Goal: Task Accomplishment & Management: Complete application form

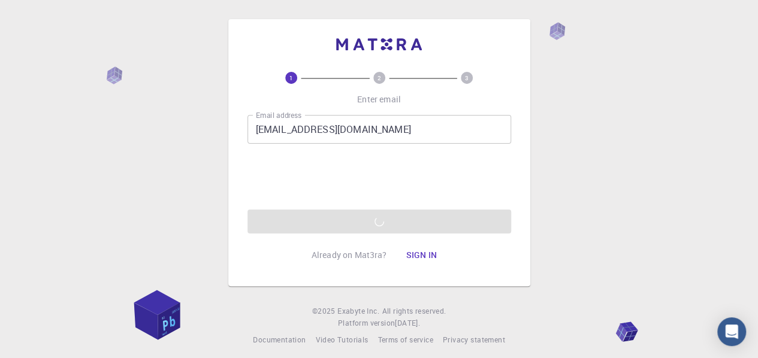
click at [367, 228] on div "Email address shipraofau@gmail.com Email address 0cAFcWeA4nsgsLMyRxxzJfbNnqU6Rs…" at bounding box center [379, 174] width 264 height 119
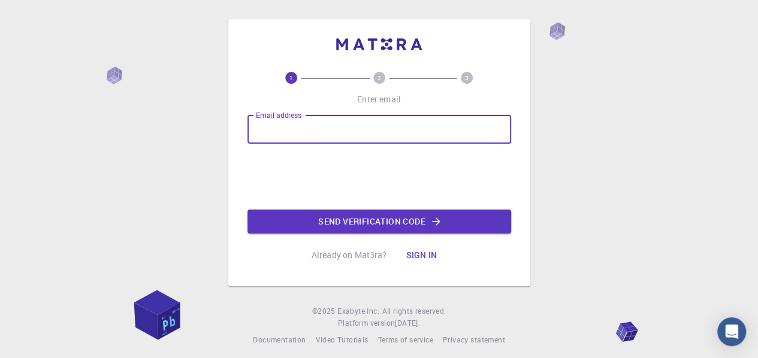
drag, startPoint x: 0, startPoint y: 0, endPoint x: 289, endPoint y: 134, distance: 318.4
click at [289, 134] on input "Email address" at bounding box center [379, 129] width 264 height 29
type input "[EMAIL_ADDRESS][DOMAIN_NAME]"
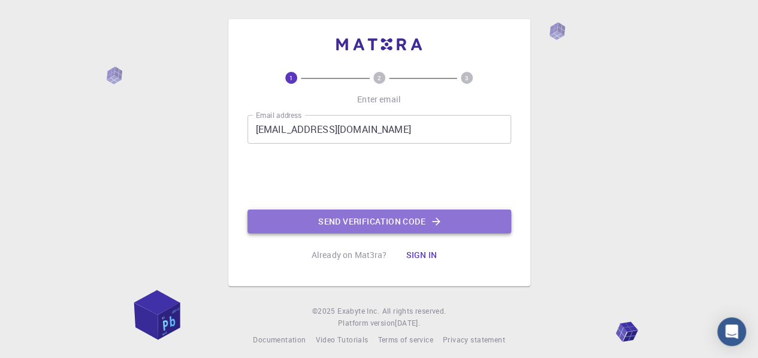
click at [358, 217] on button "Send verification code" at bounding box center [379, 222] width 264 height 24
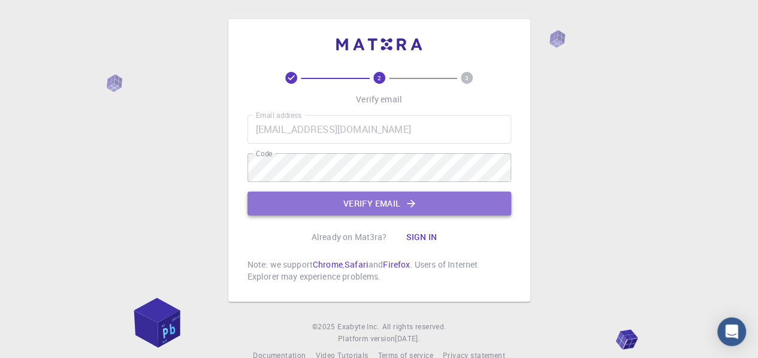
click at [323, 202] on button "Verify email" at bounding box center [379, 204] width 264 height 24
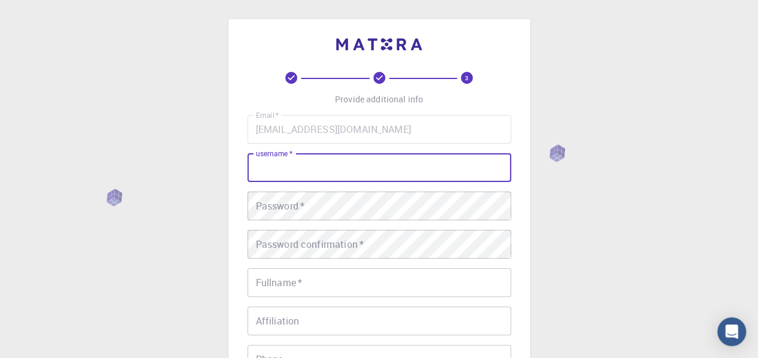
click at [335, 173] on input "username   *" at bounding box center [379, 167] width 264 height 29
type input "shipra_tripathi"
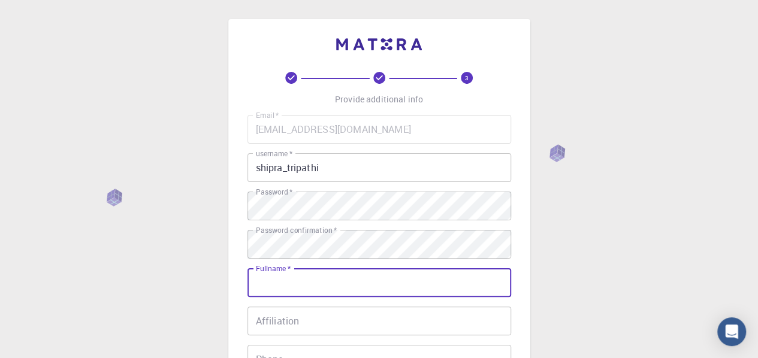
click at [294, 283] on input "Fullname   *" at bounding box center [379, 282] width 264 height 29
type input "[PERSON_NAME]"
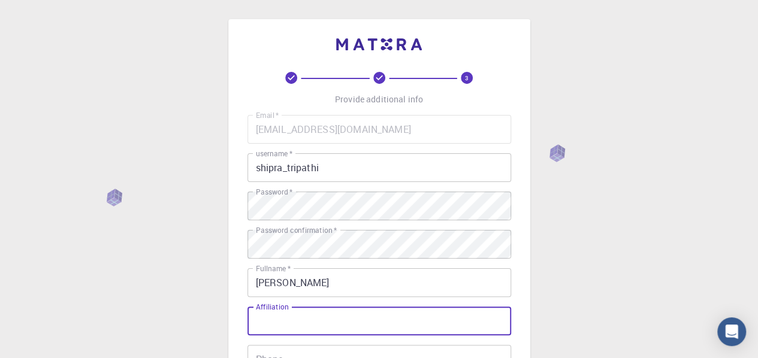
click at [301, 318] on input "Affiliation" at bounding box center [379, 321] width 264 height 29
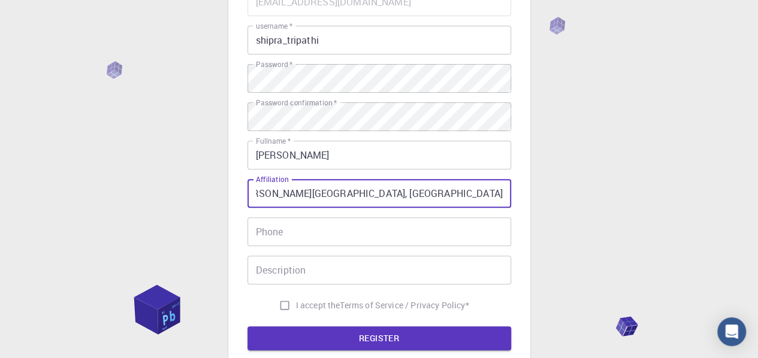
scroll to position [131, 0]
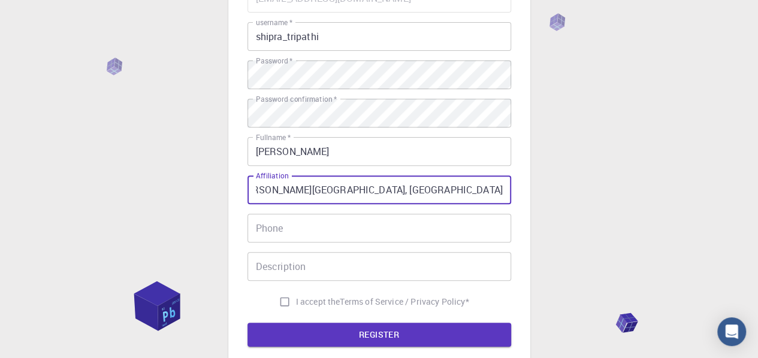
type input "[PERSON_NAME][GEOGRAPHIC_DATA], [GEOGRAPHIC_DATA]"
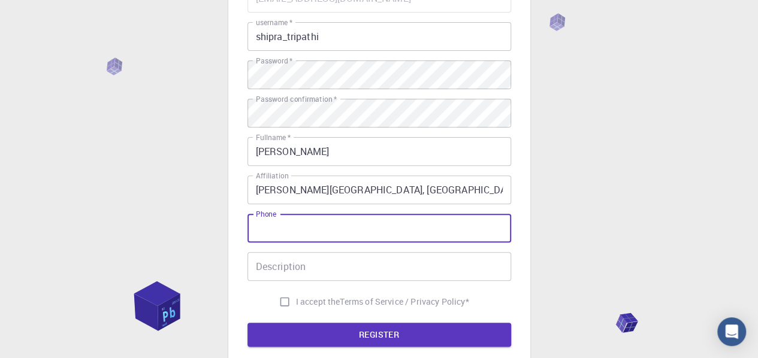
click at [290, 232] on input "Phone" at bounding box center [379, 228] width 264 height 29
type input "9935842124"
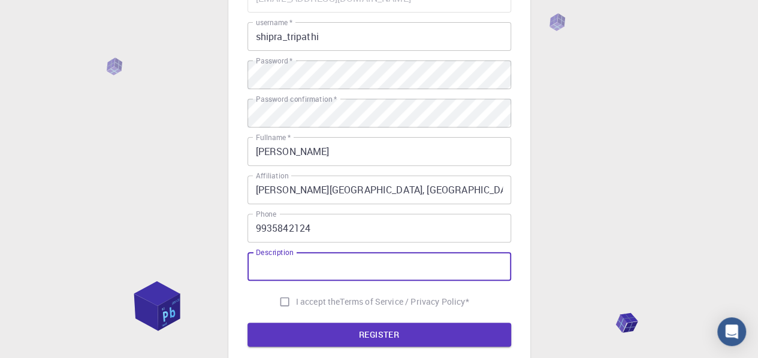
click at [315, 267] on input "Description" at bounding box center [379, 266] width 264 height 29
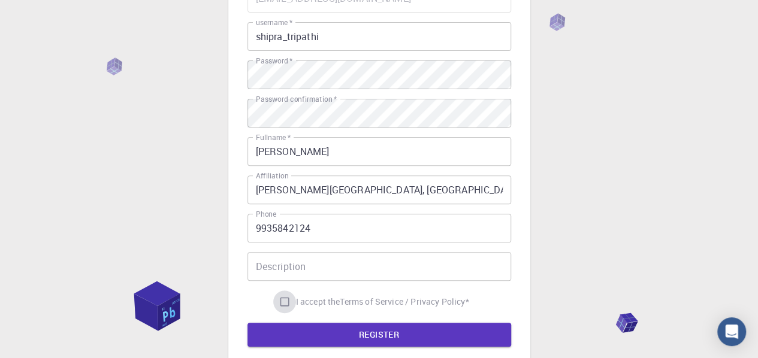
click at [280, 303] on input "I accept the Terms of Service / Privacy Policy *" at bounding box center [284, 302] width 23 height 23
checkbox input "true"
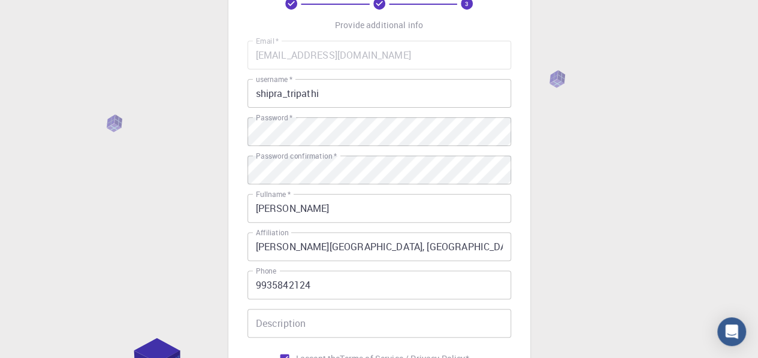
scroll to position [235, 0]
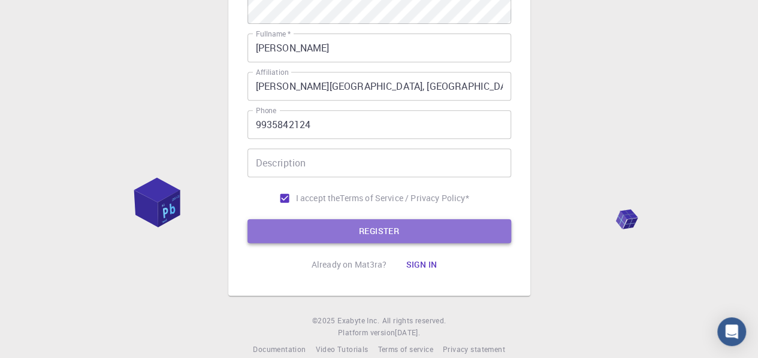
click at [369, 232] on button "REGISTER" at bounding box center [379, 231] width 264 height 24
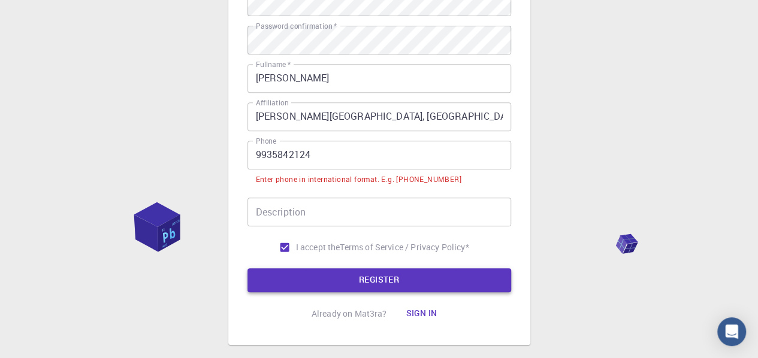
scroll to position [265, 0]
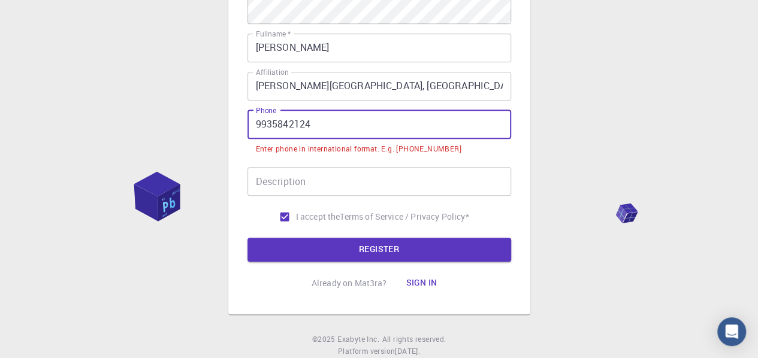
click at [255, 123] on input "9935842124" at bounding box center [379, 124] width 264 height 29
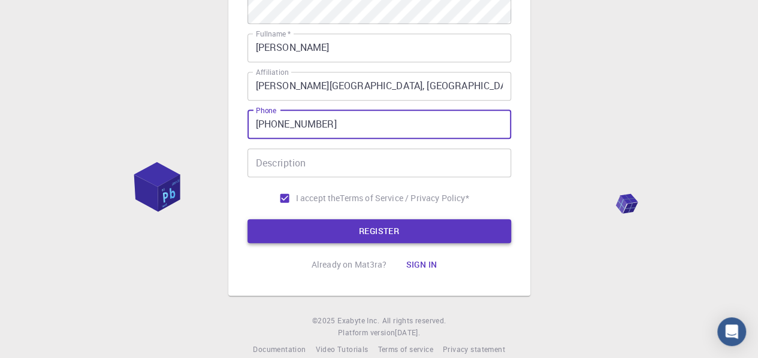
click at [385, 231] on button "REGISTER" at bounding box center [379, 231] width 264 height 24
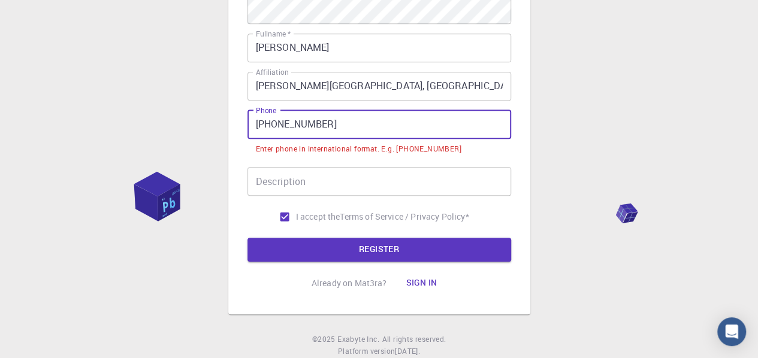
click at [272, 124] on input "+91 9935842124" at bounding box center [379, 124] width 264 height 29
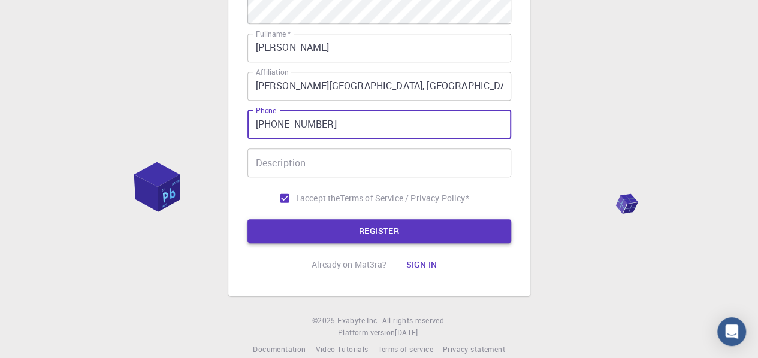
type input "+919935842124"
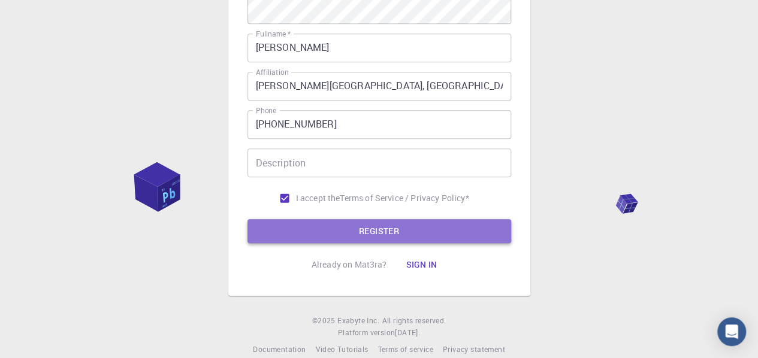
click at [386, 229] on button "REGISTER" at bounding box center [379, 231] width 264 height 24
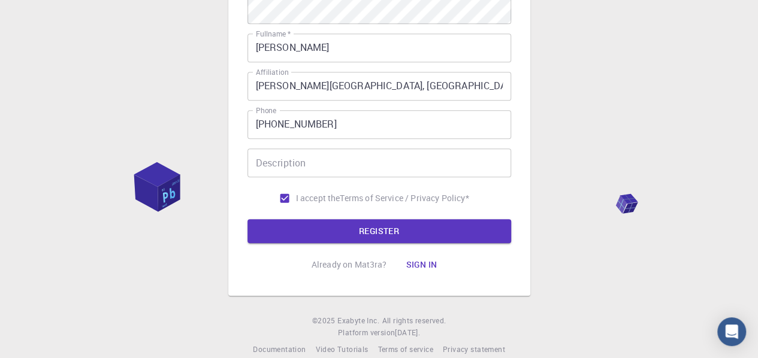
scroll to position [283, 0]
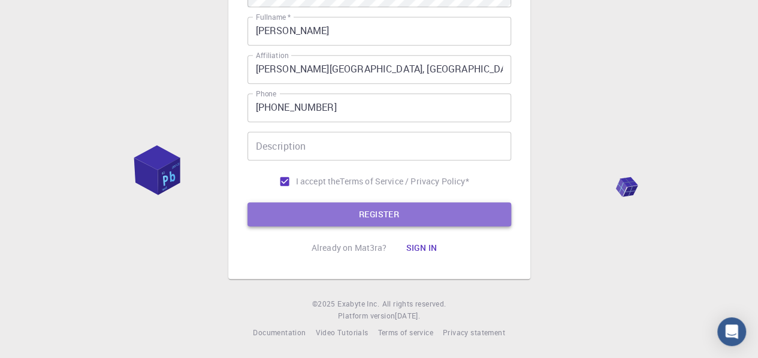
click at [387, 211] on button "REGISTER" at bounding box center [379, 214] width 264 height 24
click at [399, 210] on button "REGISTER" at bounding box center [379, 214] width 264 height 24
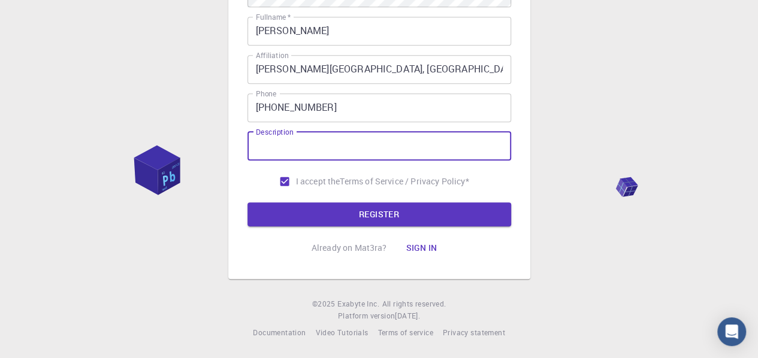
click at [279, 141] on input "Description" at bounding box center [379, 146] width 264 height 29
click at [322, 144] on input "working for sollar" at bounding box center [379, 146] width 264 height 29
click at [338, 149] on input "working for solar" at bounding box center [379, 146] width 264 height 29
type input "working for solar simulation"
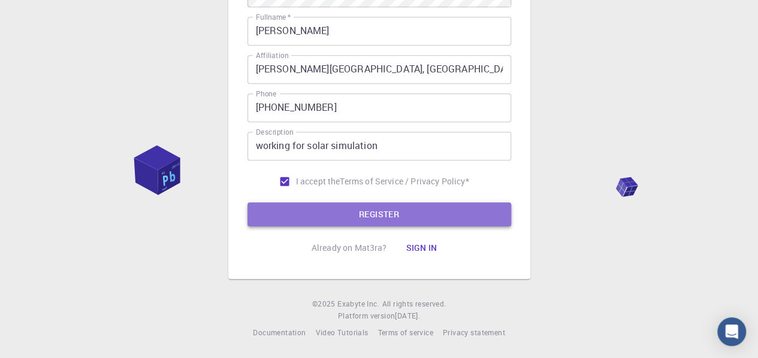
click at [391, 216] on button "REGISTER" at bounding box center [379, 214] width 264 height 24
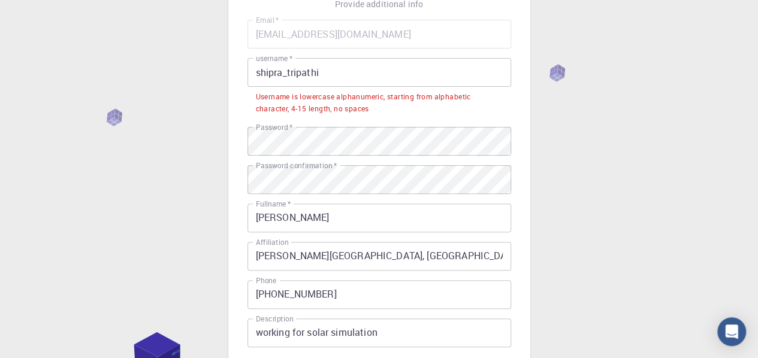
scroll to position [95, 0]
click at [320, 71] on input "shipra_tripathi" at bounding box center [379, 73] width 264 height 29
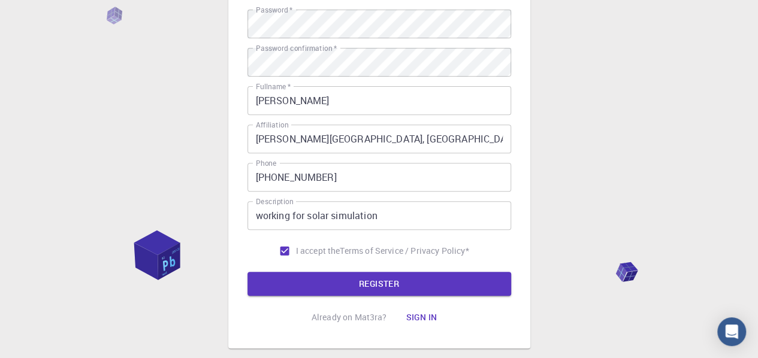
scroll to position [246, 0]
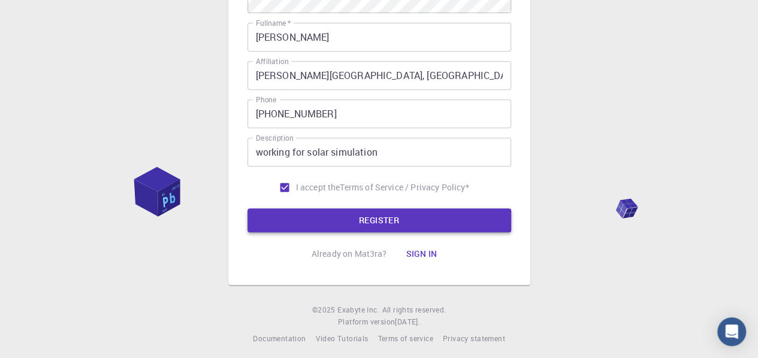
type input "shipra1234"
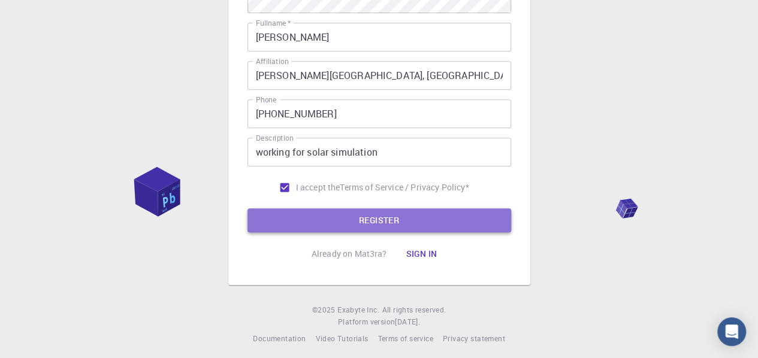
click at [411, 223] on button "REGISTER" at bounding box center [379, 220] width 264 height 24
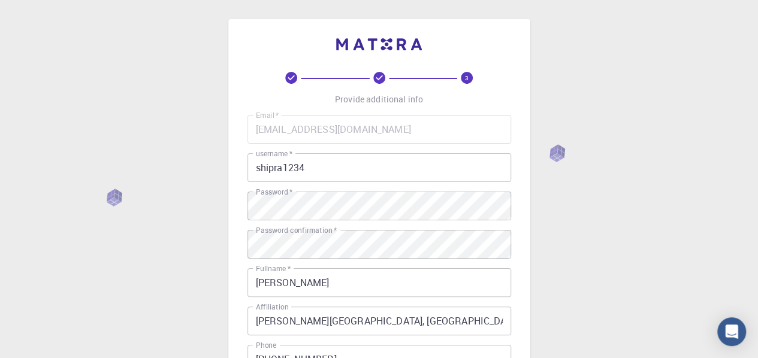
scroll to position [0, 0]
click at [578, 60] on div "3 Provide additional info Email   * shipraofau@gmail.com Email   * username   *…" at bounding box center [379, 305] width 758 height 610
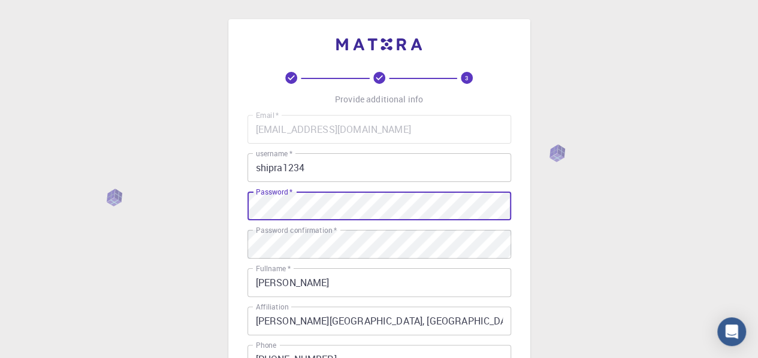
scroll to position [245, 0]
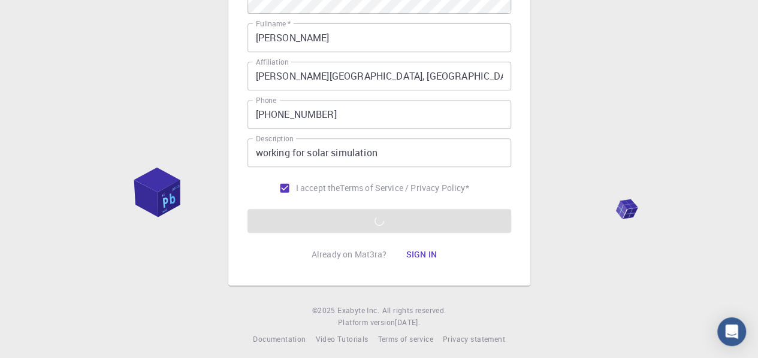
click at [336, 223] on form "Email   * shipraofau@gmail.com Email   * username   * shipra1234 username   * P…" at bounding box center [379, 51] width 264 height 363
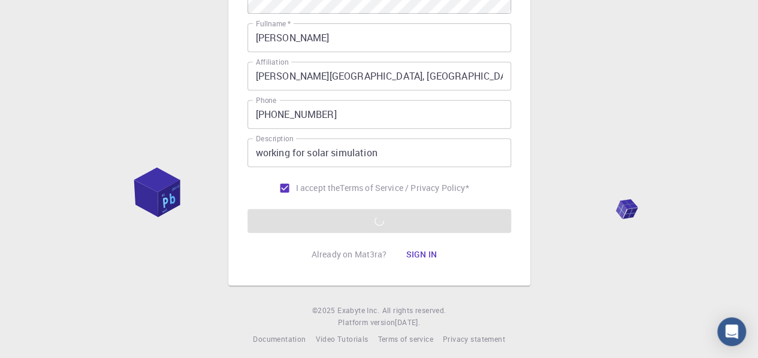
click at [336, 223] on form "Email   * shipraofau@gmail.com Email   * username   * shipra1234 username   * P…" at bounding box center [379, 51] width 264 height 363
click at [667, 126] on div "3 Provide additional info Email   * shipraofau@gmail.com Email   * username   *…" at bounding box center [379, 60] width 758 height 610
click at [431, 226] on form "Email   * shipraofau@gmail.com Email   * username   * shipra1234 username   * P…" at bounding box center [379, 51] width 264 height 363
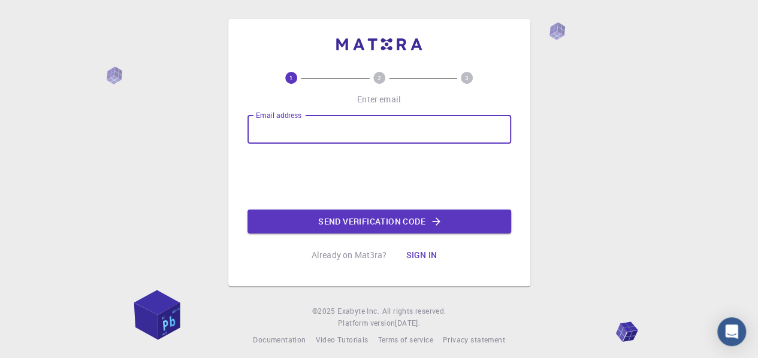
type input "[EMAIL_ADDRESS][DOMAIN_NAME]"
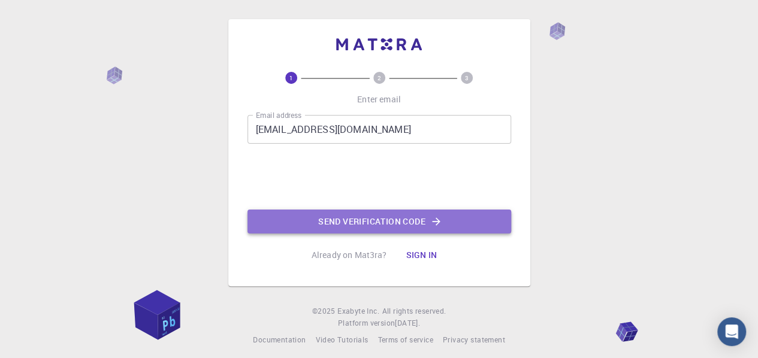
click at [324, 222] on button "Send verification code" at bounding box center [379, 222] width 264 height 24
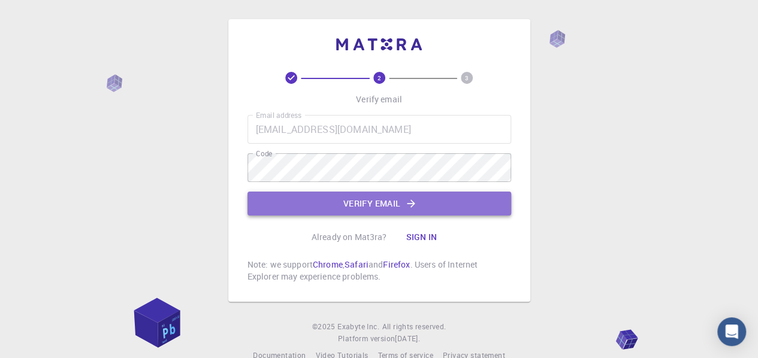
click at [352, 209] on button "Verify email" at bounding box center [379, 204] width 264 height 24
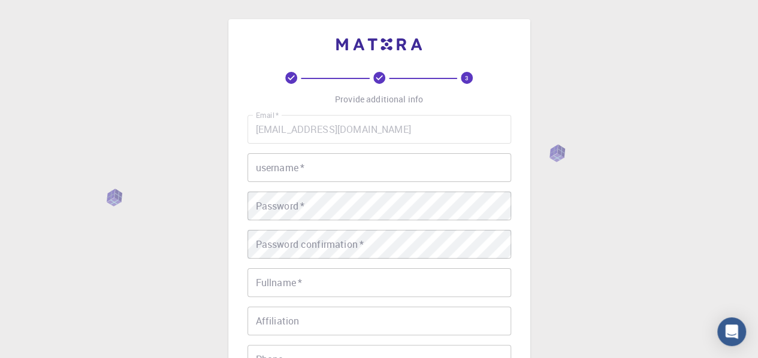
click at [317, 166] on input "username   *" at bounding box center [379, 167] width 264 height 29
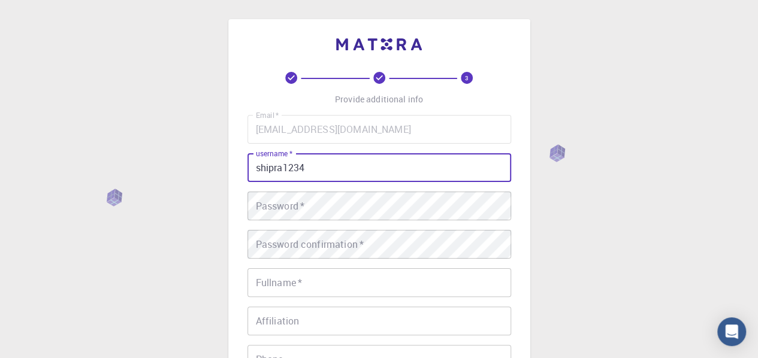
type input "shipra1234"
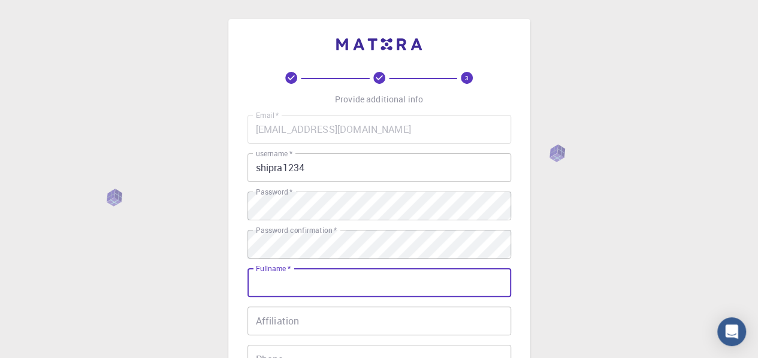
click at [306, 286] on input "Fullname   *" at bounding box center [379, 282] width 264 height 29
type input "[PERSON_NAME]"
click at [294, 324] on input "Affiliation" at bounding box center [379, 321] width 264 height 29
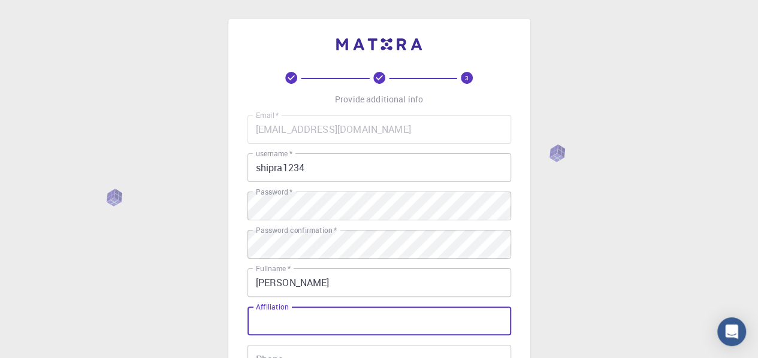
type input "Dr. Shakuntala Misra National Rehabilitation University, Lucknow"
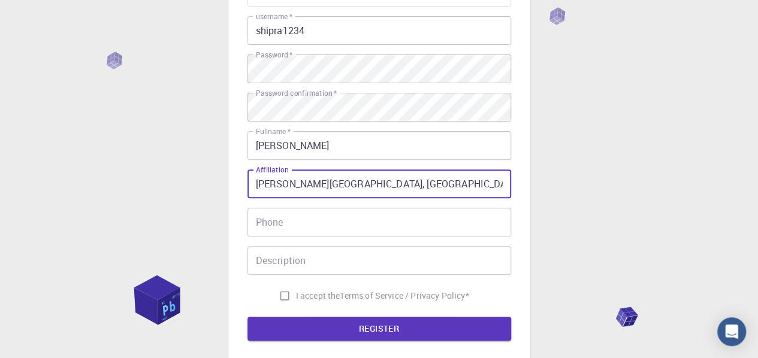
scroll to position [153, 0]
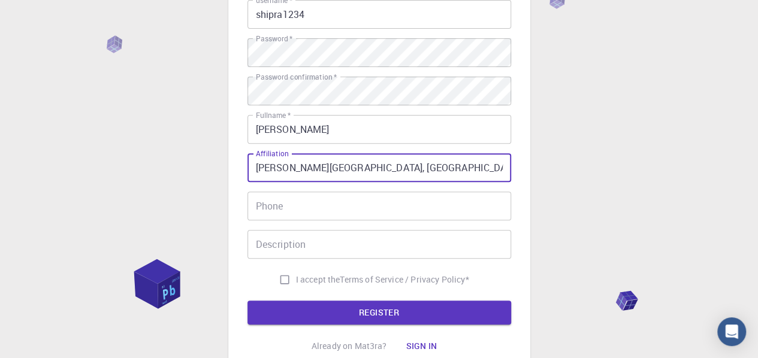
click at [450, 168] on input "Dr. Shakuntala Misra National Rehabilitation University, Lucknow" at bounding box center [379, 167] width 264 height 29
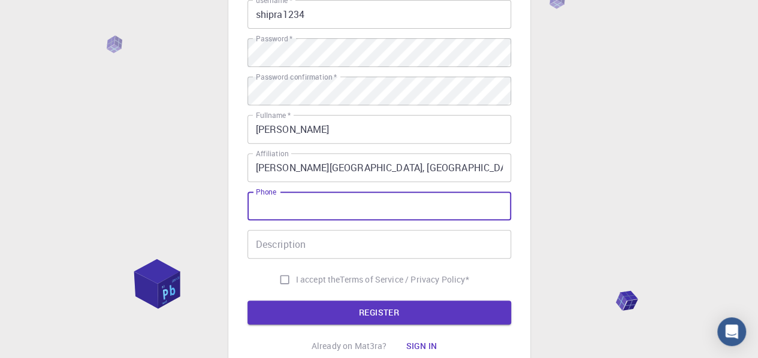
click at [256, 207] on input "Phone" at bounding box center [379, 206] width 264 height 29
type input "+919935842124"
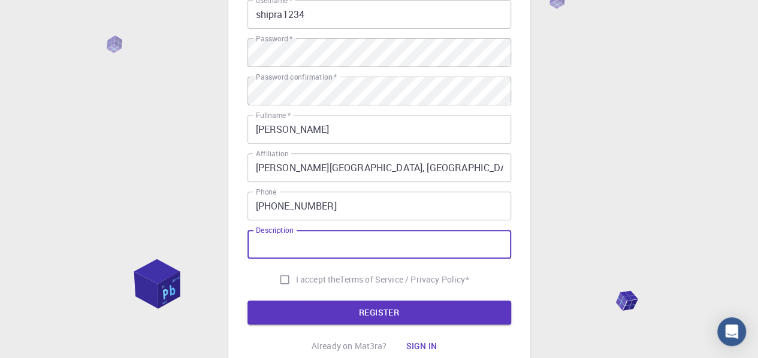
click at [278, 248] on input "Description" at bounding box center [379, 244] width 264 height 29
type input "Work for solar simulation"
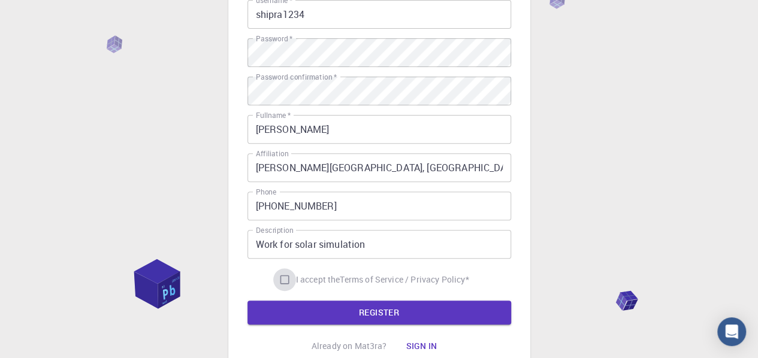
click at [280, 277] on input "I accept the Terms of Service / Privacy Policy *" at bounding box center [284, 279] width 23 height 23
checkbox input "true"
click at [352, 322] on button "REGISTER" at bounding box center [379, 313] width 264 height 24
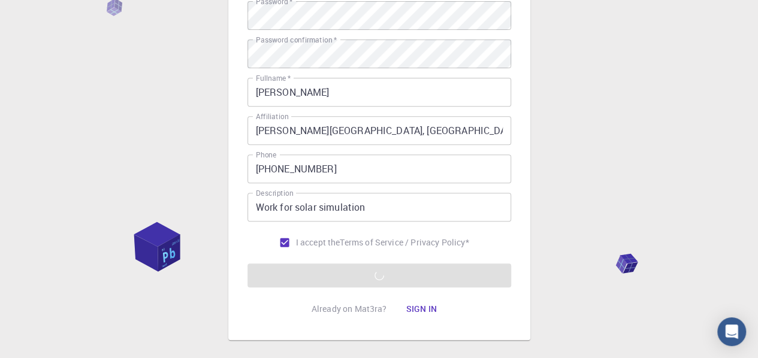
scroll to position [253, 0]
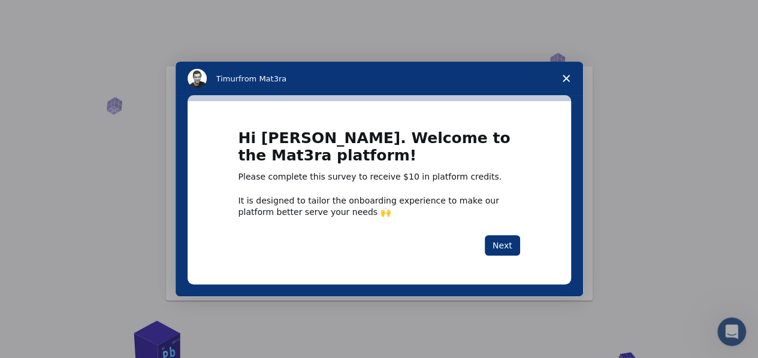
click at [715, 48] on div "Intercom messenger" at bounding box center [379, 179] width 758 height 358
click at [501, 249] on button "Next" at bounding box center [502, 245] width 35 height 20
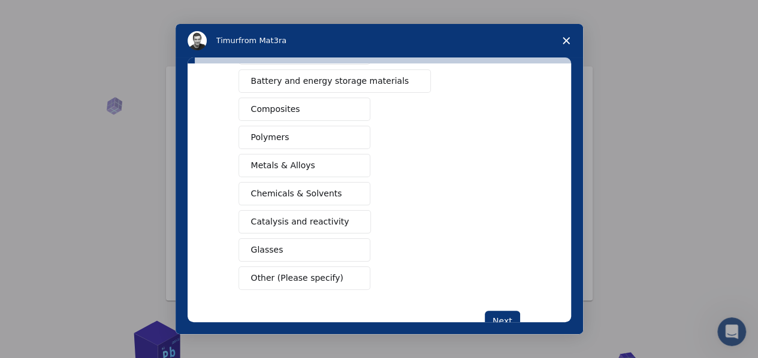
scroll to position [215, 0]
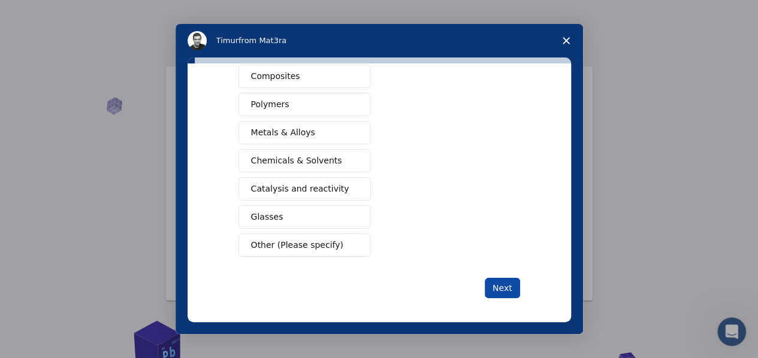
click at [503, 285] on button "Next" at bounding box center [502, 288] width 35 height 20
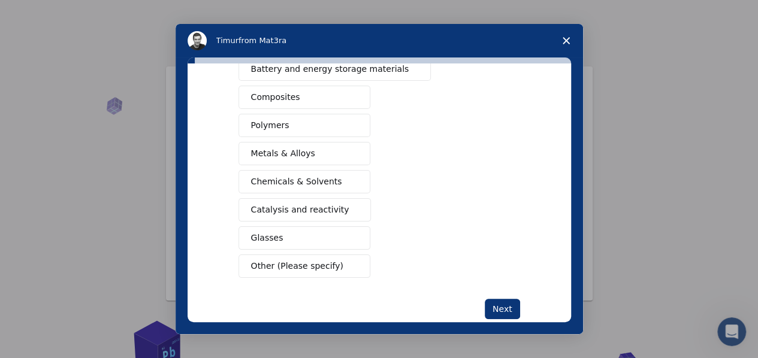
scroll to position [229, 0]
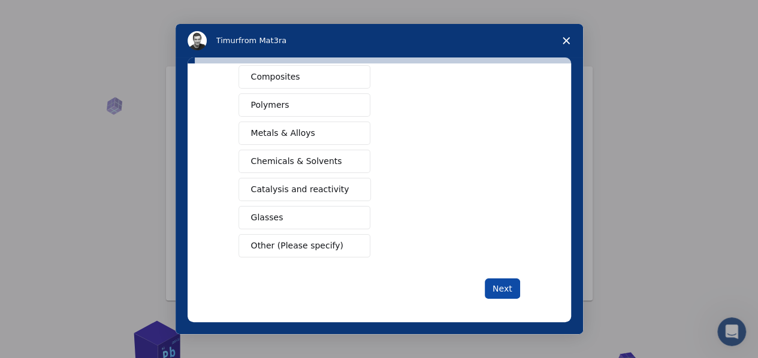
click at [499, 282] on button "Next" at bounding box center [502, 289] width 35 height 20
click at [509, 280] on button "Next" at bounding box center [502, 289] width 35 height 20
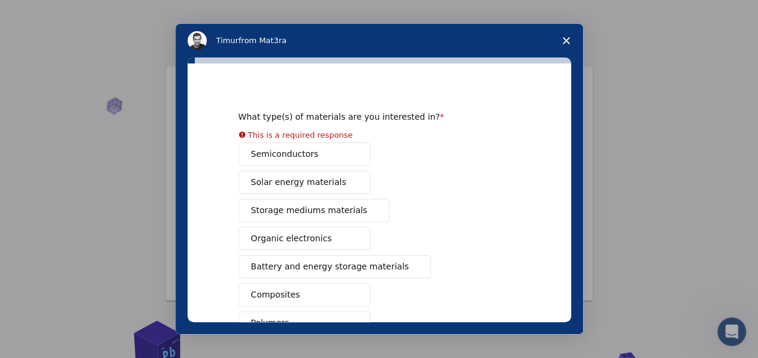
scroll to position [0, 0]
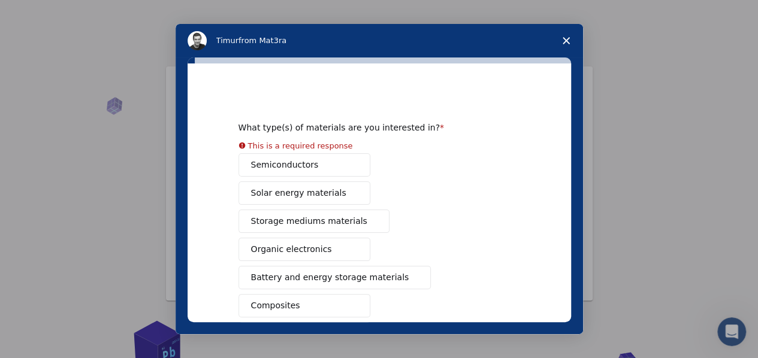
click at [581, 146] on div "What type(s) of materials are you interested in? This is a required response Se…" at bounding box center [379, 196] width 407 height 277
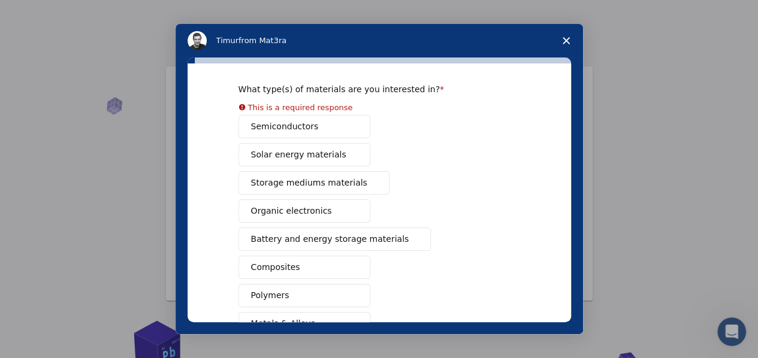
scroll to position [44, 0]
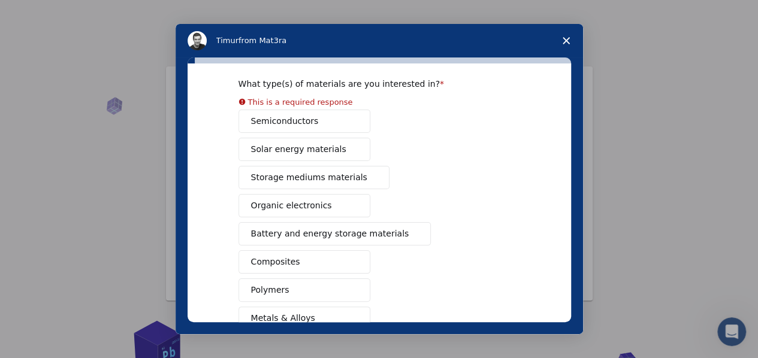
click at [316, 128] on div "Semiconductors Solar energy materials Storage mediums materials Organic electro…" at bounding box center [379, 276] width 282 height 333
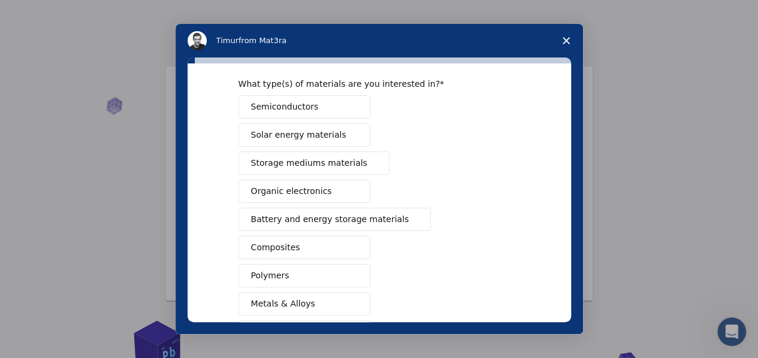
click at [316, 105] on button "Semiconductors" at bounding box center [304, 106] width 132 height 23
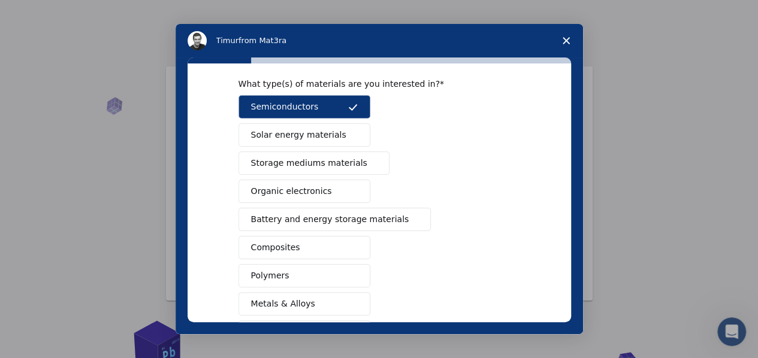
click at [344, 134] on button "Solar energy materials" at bounding box center [304, 134] width 132 height 23
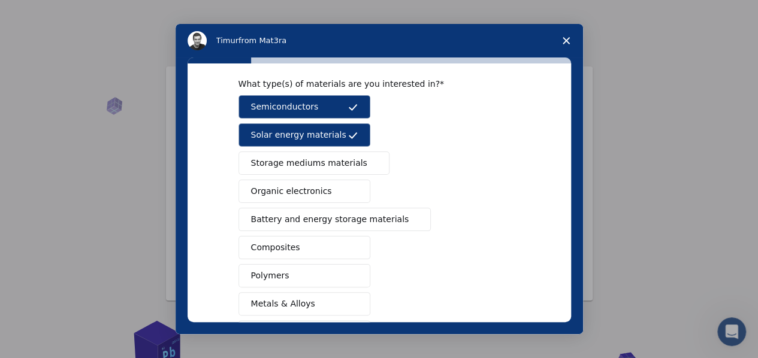
click at [344, 157] on span "Storage mediums materials" at bounding box center [309, 163] width 116 height 13
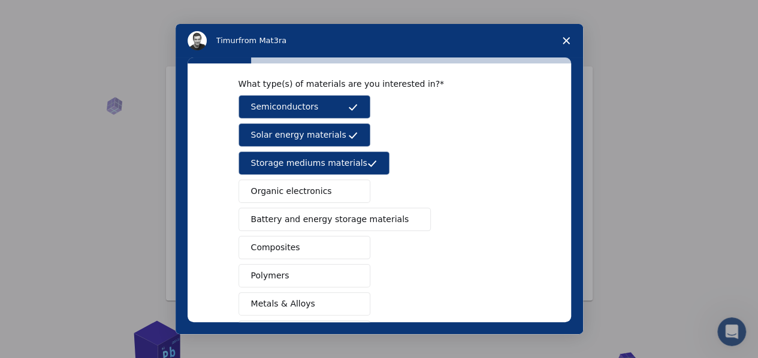
click at [353, 187] on span "Intercom messenger" at bounding box center [353, 192] width 10 height 10
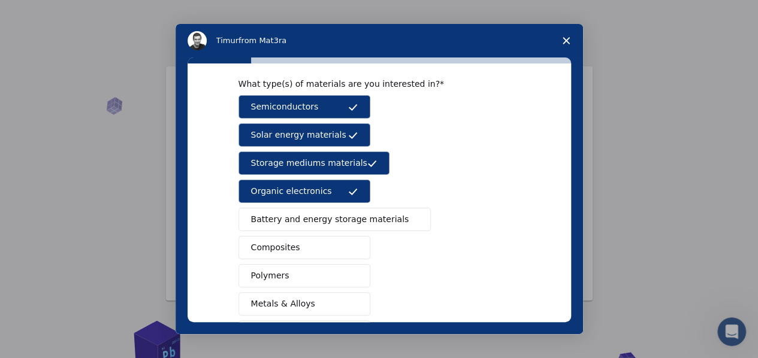
click at [364, 216] on span "Battery and energy storage materials" at bounding box center [330, 219] width 158 height 13
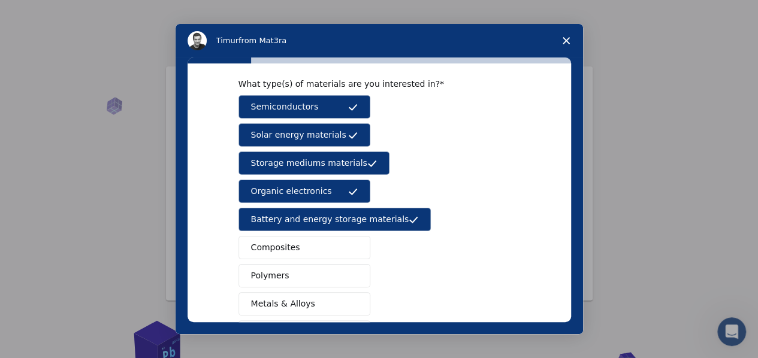
click at [333, 241] on button "Composites" at bounding box center [304, 247] width 132 height 23
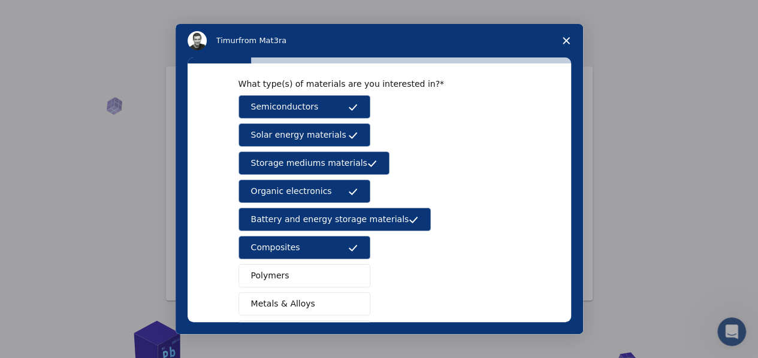
click at [326, 269] on button "Polymers" at bounding box center [304, 275] width 132 height 23
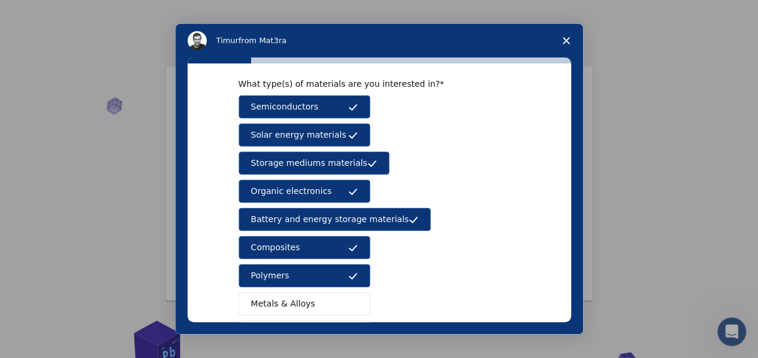
click at [326, 302] on button "Metals & Alloys" at bounding box center [304, 303] width 132 height 23
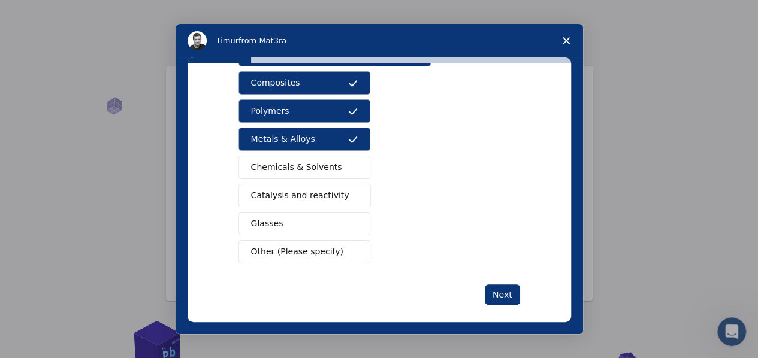
scroll to position [215, 0]
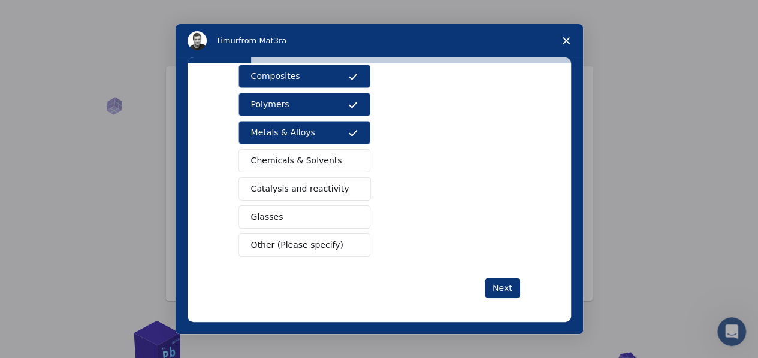
click at [354, 207] on button "Glasses" at bounding box center [304, 216] width 132 height 23
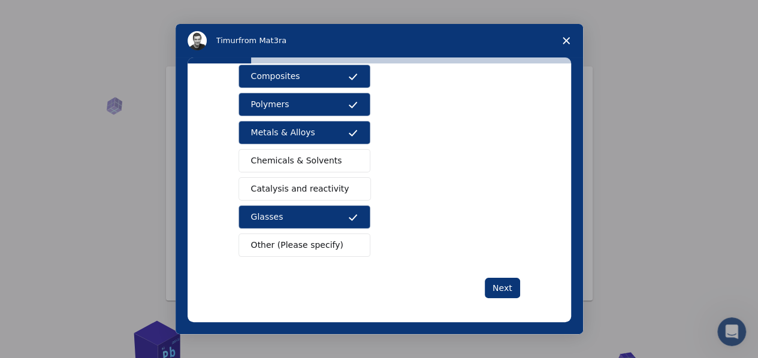
click at [332, 239] on button "Other (Please specify)" at bounding box center [304, 245] width 132 height 23
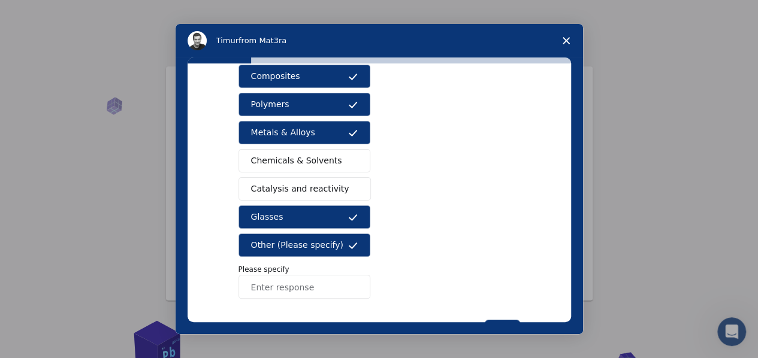
click at [280, 294] on input "Enter response" at bounding box center [304, 287] width 132 height 24
type input "Ferroelectric materials"
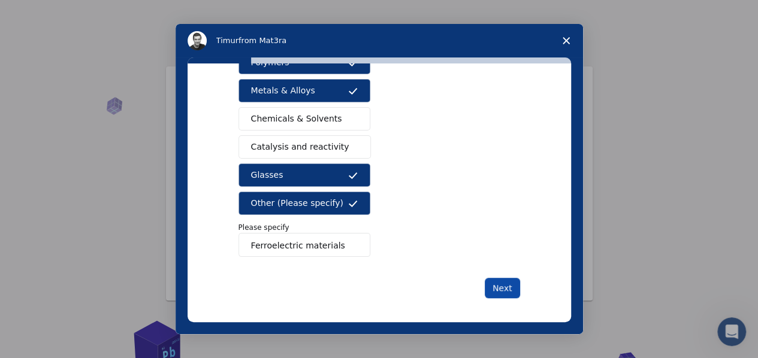
click at [499, 281] on button "Next" at bounding box center [502, 288] width 35 height 20
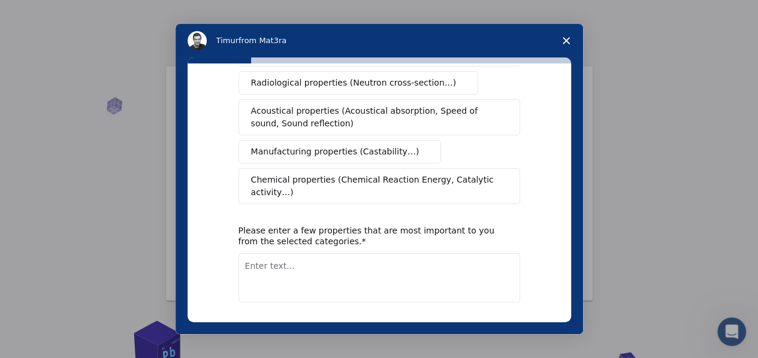
scroll to position [0, 0]
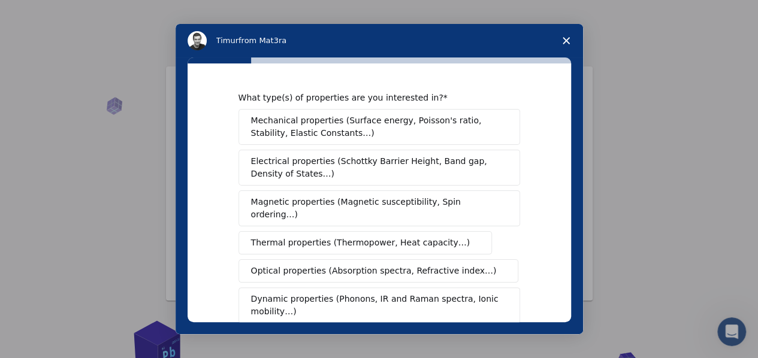
click at [333, 118] on span "Mechanical properties (Surface energy, Poisson's ratio, Stability, Elastic Cons…" at bounding box center [376, 126] width 250 height 25
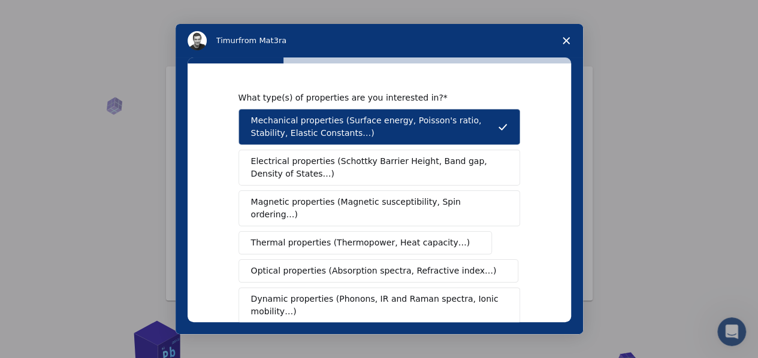
click at [301, 160] on span "Electrical properties (Schottky Barrier Height, Band gap, Density of States…)" at bounding box center [375, 167] width 249 height 25
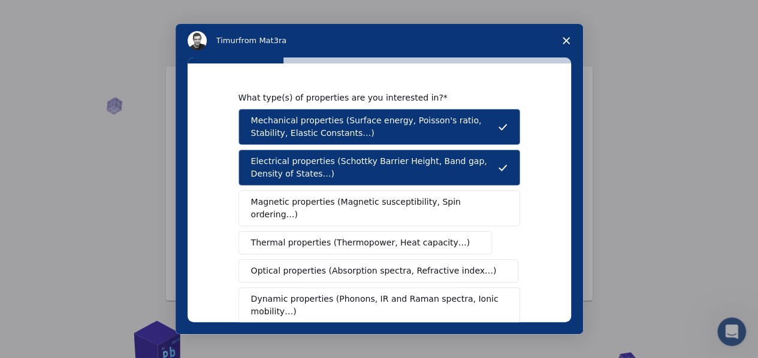
click at [326, 205] on span "Magnetic properties (Magnetic susceptibility, Spin ordering…)" at bounding box center [374, 208] width 247 height 25
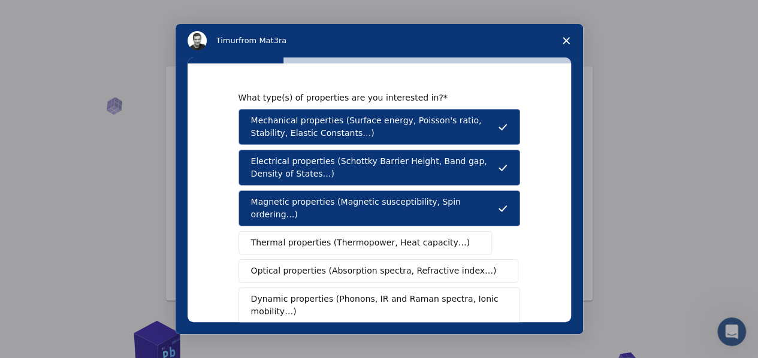
click at [314, 235] on button "Thermal properties (Thermopower, Heat capacity…)" at bounding box center [365, 242] width 254 height 23
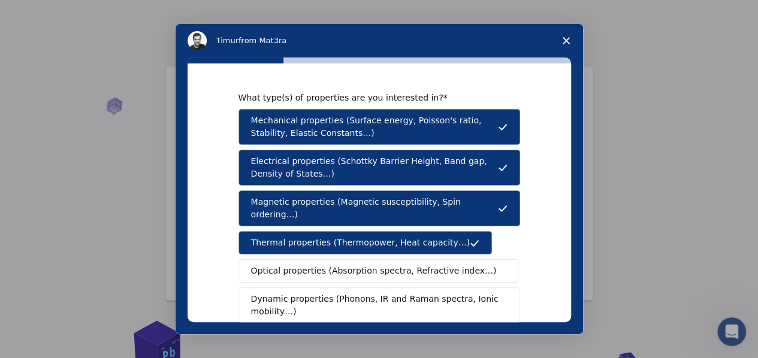
click at [314, 265] on span "Optical properties (Absorption spectra, Refractive index…)" at bounding box center [374, 271] width 246 height 13
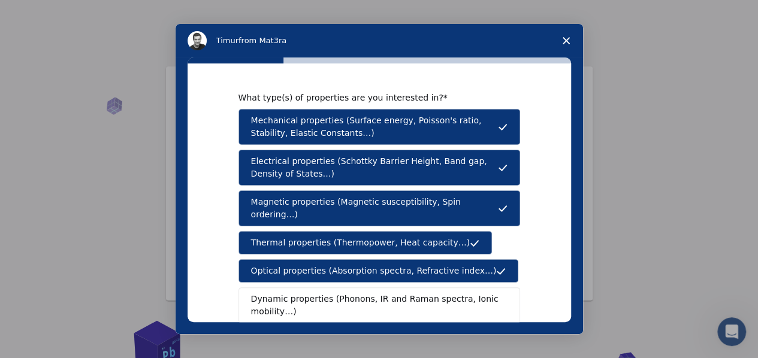
click at [313, 293] on span "Dynamic properties (Phonons, IR and Raman spectra, Ionic mobility…)" at bounding box center [375, 305] width 249 height 25
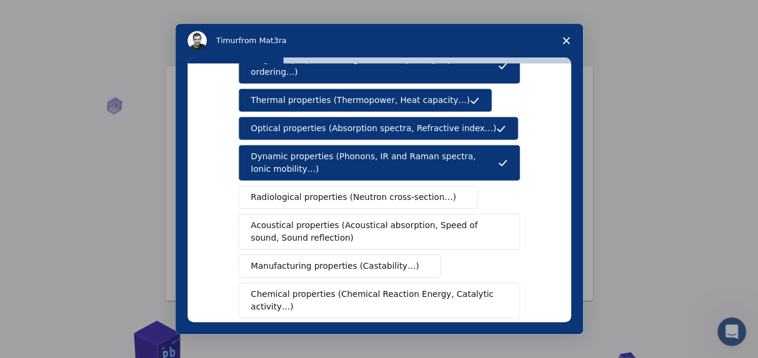
scroll to position [144, 0]
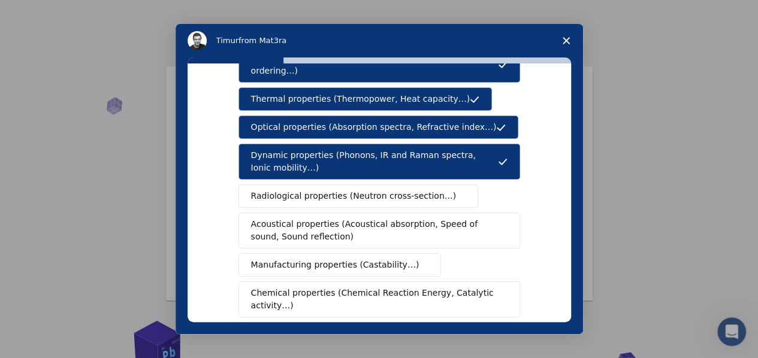
click at [340, 218] on span "Acoustical properties (Acoustical absorption, Speed of sound, Sound reflection)" at bounding box center [375, 230] width 249 height 25
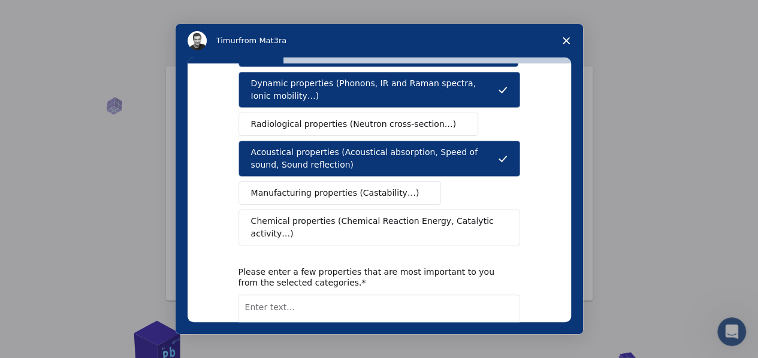
scroll to position [216, 0]
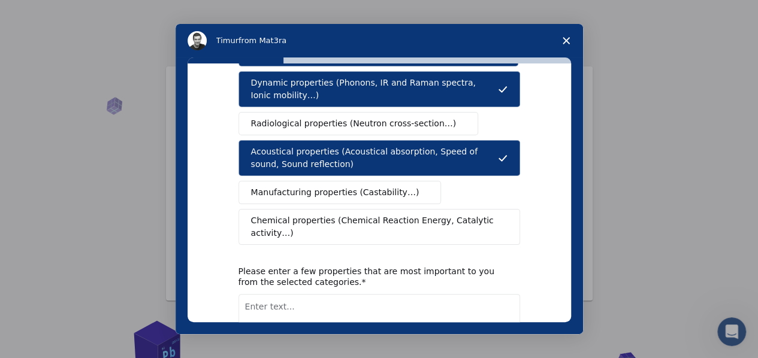
click at [267, 294] on textarea "Enter text..." at bounding box center [379, 318] width 282 height 49
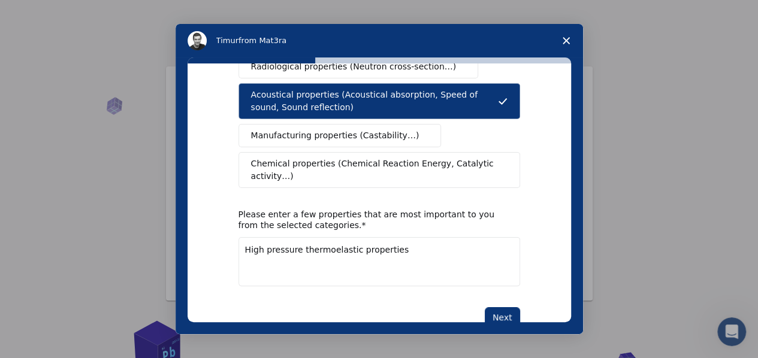
click at [562, 301] on div "What type(s) of properties are you interested in? Mechanical properties (Surfac…" at bounding box center [378, 192] width 383 height 259
click at [403, 237] on textarea "High pressure thermoelastic properties" at bounding box center [379, 261] width 282 height 49
type textarea "High pressure thermoelastic properties and also solar cell materials properties"
click at [501, 307] on button "Next" at bounding box center [502, 317] width 35 height 20
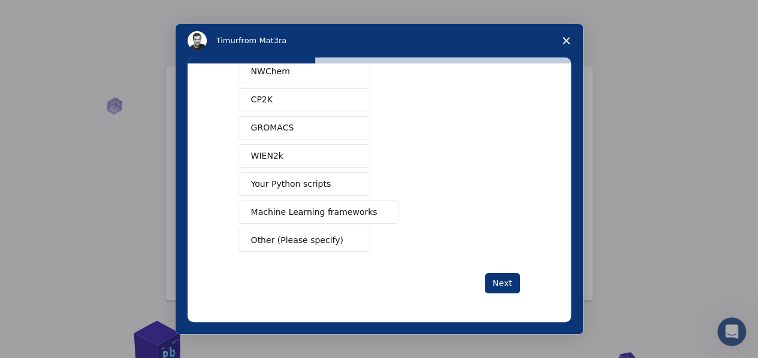
scroll to position [0, 0]
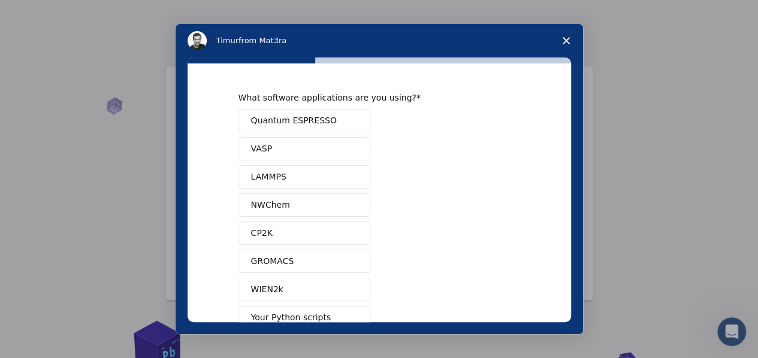
click at [348, 116] on span "Intercom messenger" at bounding box center [353, 121] width 10 height 10
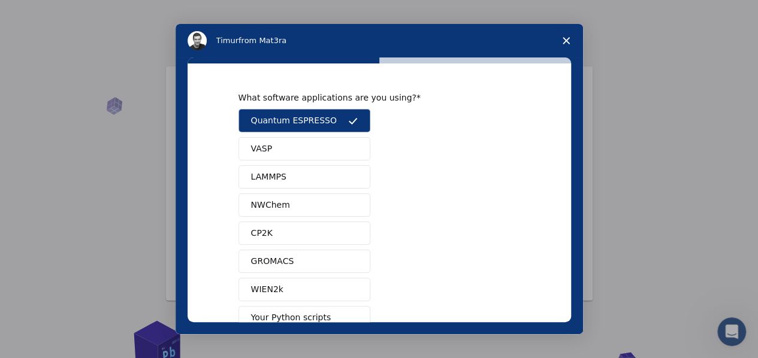
click at [271, 150] on button "VASP" at bounding box center [304, 148] width 132 height 23
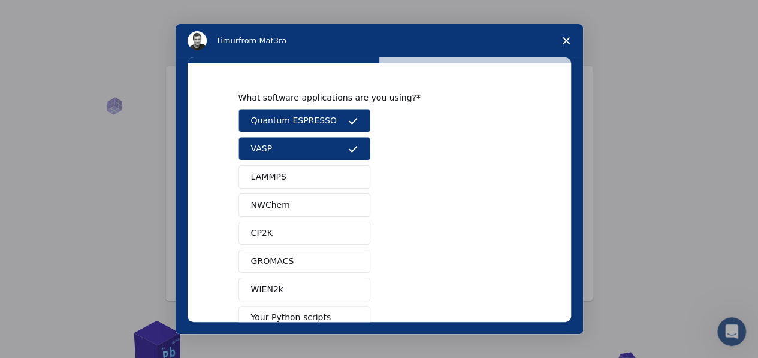
click at [271, 177] on span "LAMMPS" at bounding box center [268, 177] width 35 height 13
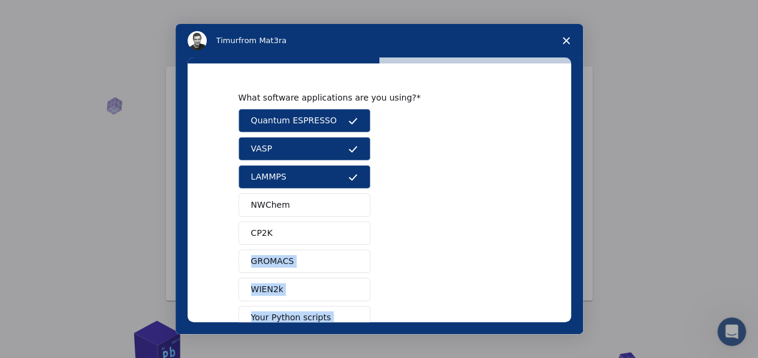
drag, startPoint x: 570, startPoint y: 227, endPoint x: 569, endPoint y: 260, distance: 33.0
click at [569, 260] on div "What software applications are you using? Quantum ESPRESSO VASP LAMMPS NWChem C…" at bounding box center [379, 196] width 407 height 277
click at [570, 229] on div "What software applications are you using? Quantum ESPRESSO VASP LAMMPS NWChem C…" at bounding box center [378, 192] width 383 height 259
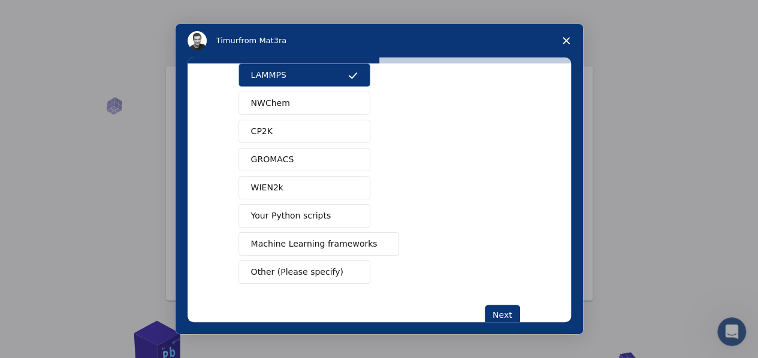
scroll to position [103, 0]
click at [318, 265] on span "Other (Please specify)" at bounding box center [297, 271] width 92 height 13
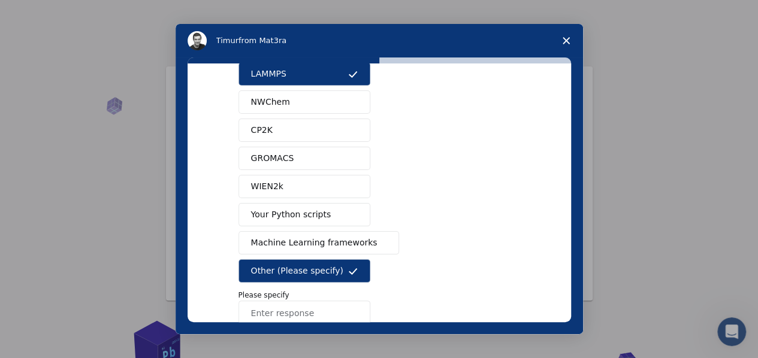
click at [271, 311] on input "Enter response" at bounding box center [304, 313] width 132 height 24
type input "GGA approximation"
click at [570, 220] on div "What software applications are you using? Quantum ESPRESSO VASP LAMMPS NWChem C…" at bounding box center [379, 196] width 407 height 277
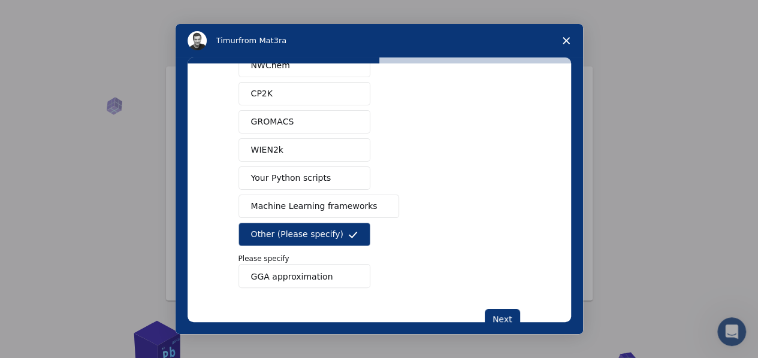
scroll to position [140, 0]
click at [498, 311] on button "Next" at bounding box center [502, 319] width 35 height 20
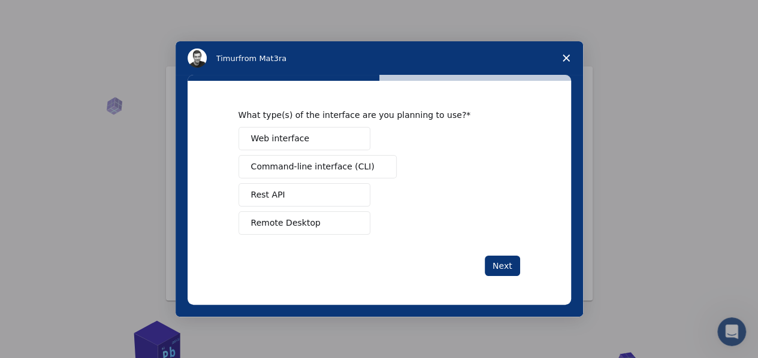
scroll to position [0, 0]
click at [320, 140] on button "Web interface" at bounding box center [304, 138] width 132 height 23
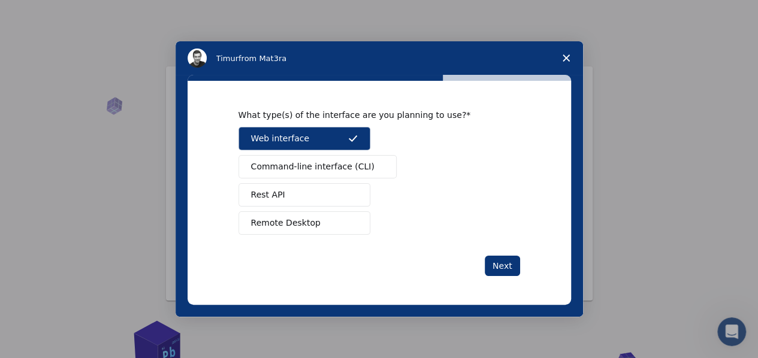
click at [319, 167] on span "Command-line interface (CLI)" at bounding box center [312, 167] width 123 height 13
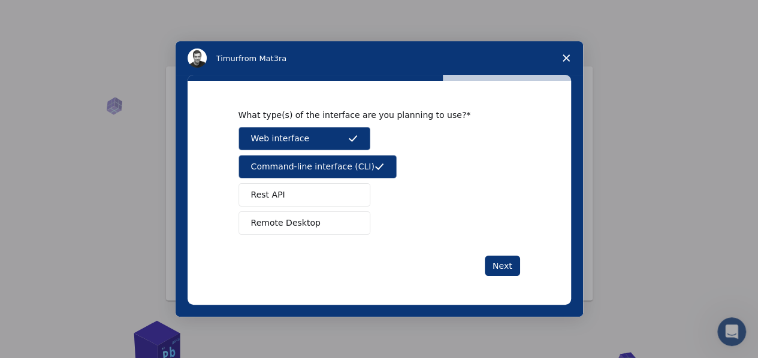
click at [309, 192] on button "Rest API" at bounding box center [304, 194] width 132 height 23
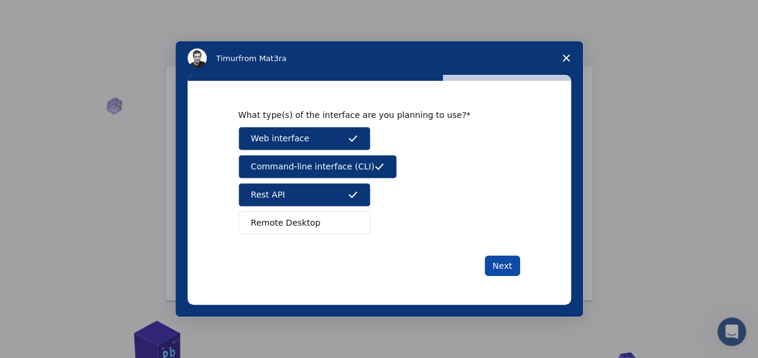
click at [514, 265] on button "Next" at bounding box center [502, 266] width 35 height 20
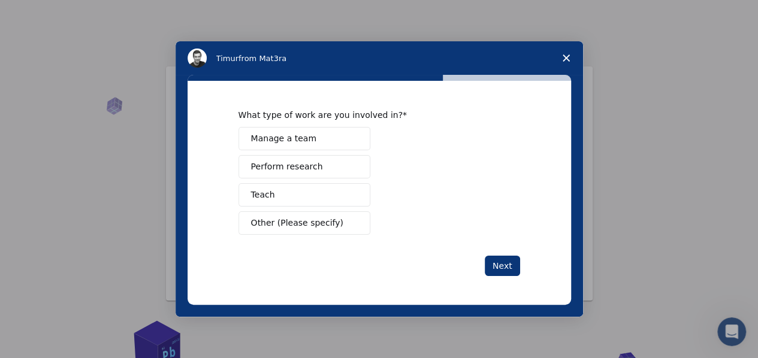
click at [514, 265] on button "Next" at bounding box center [502, 266] width 35 height 20
click at [267, 168] on span "Perform research" at bounding box center [287, 167] width 72 height 13
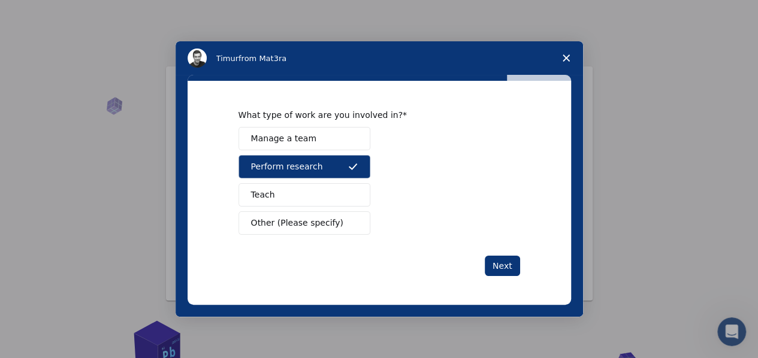
click at [265, 196] on span "Teach" at bounding box center [263, 195] width 24 height 13
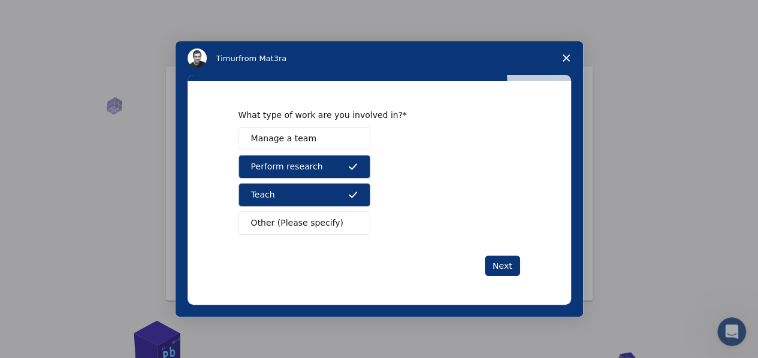
click at [297, 135] on span "Manage a team" at bounding box center [283, 138] width 65 height 13
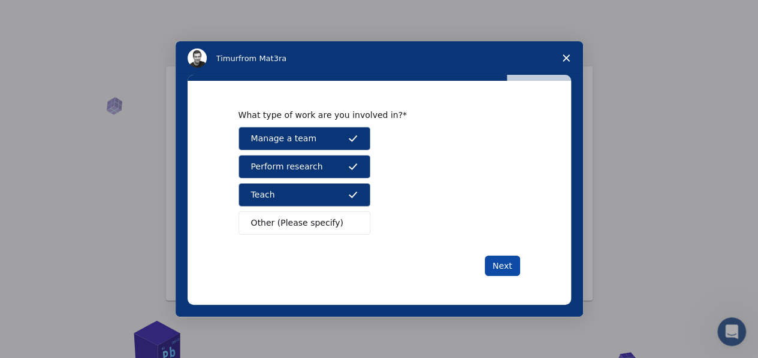
click at [506, 263] on button "Next" at bounding box center [502, 266] width 35 height 20
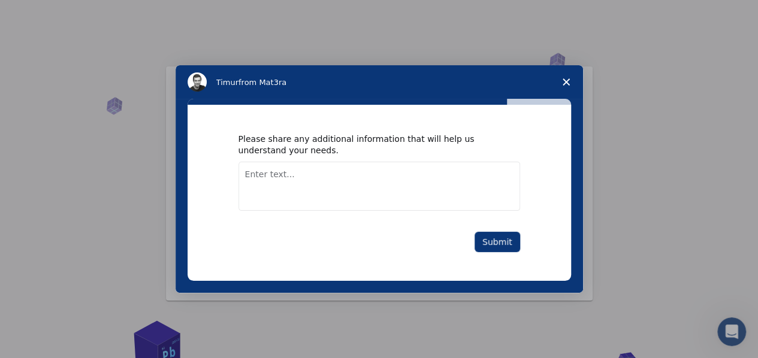
click at [283, 184] on textarea "Enter text..." at bounding box center [379, 186] width 282 height 49
type textarea "For research purpose"
click at [497, 239] on button "Submit" at bounding box center [497, 242] width 46 height 20
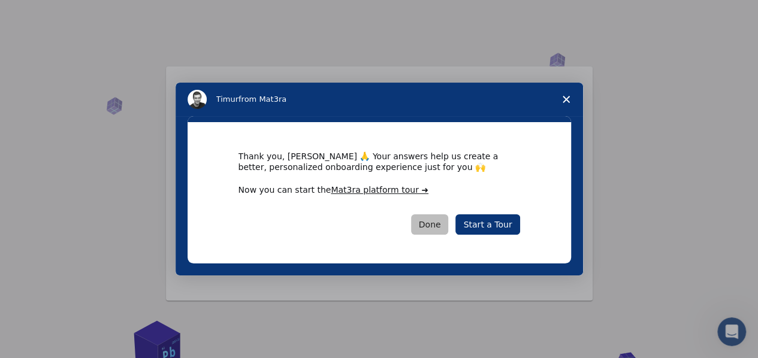
click at [436, 222] on button "Done" at bounding box center [430, 224] width 38 height 20
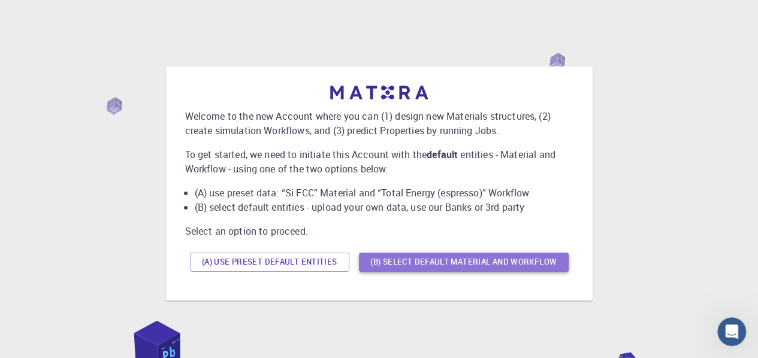
click at [452, 259] on button "(B) Select default material and workflow" at bounding box center [464, 262] width 210 height 19
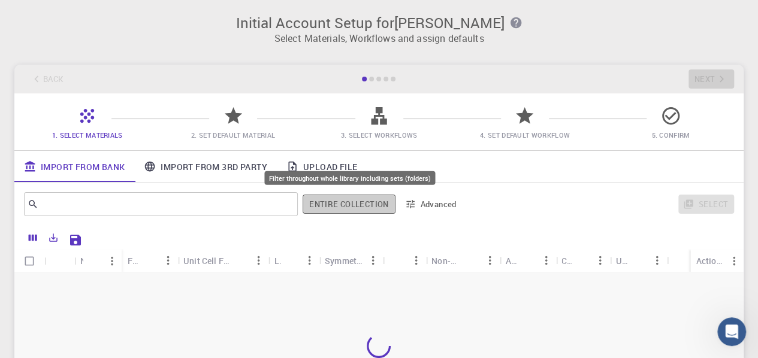
click at [360, 205] on button "Entire collection" at bounding box center [349, 204] width 92 height 19
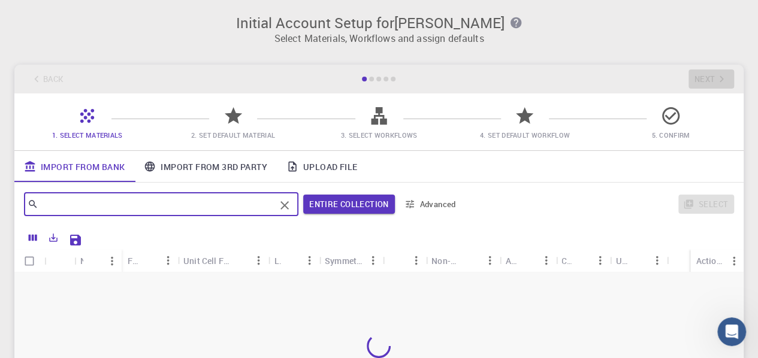
click at [41, 206] on input "text" at bounding box center [156, 204] width 237 height 17
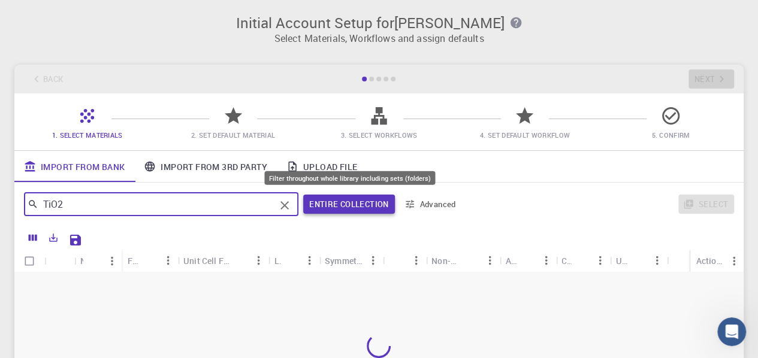
type input "TiO2"
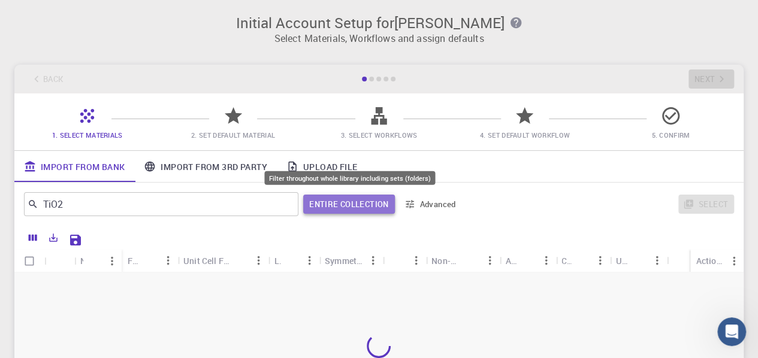
click at [343, 198] on button "Entire collection" at bounding box center [348, 204] width 91 height 19
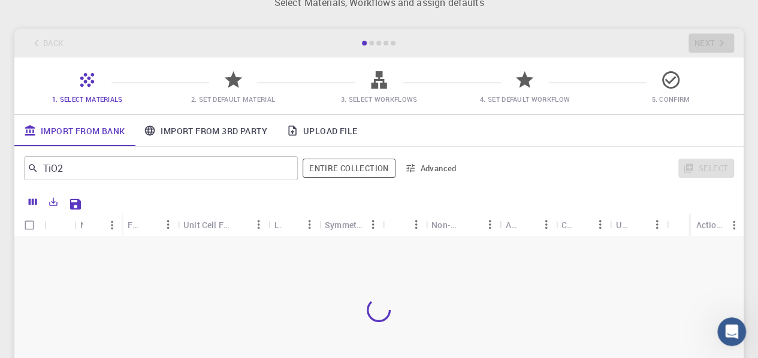
scroll to position [37, 0]
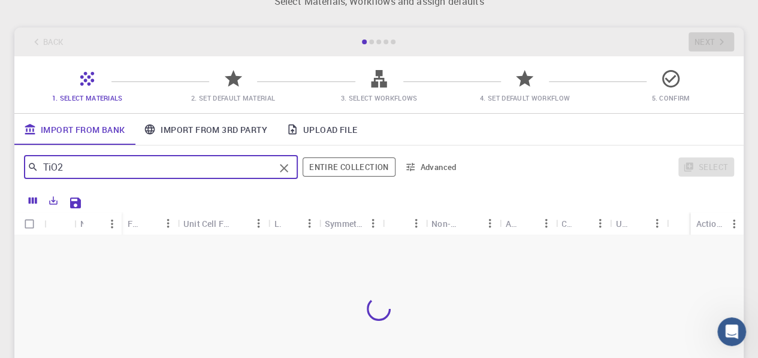
drag, startPoint x: 40, startPoint y: 167, endPoint x: 79, endPoint y: 170, distance: 39.6
click at [79, 170] on input "TiO2" at bounding box center [156, 167] width 236 height 17
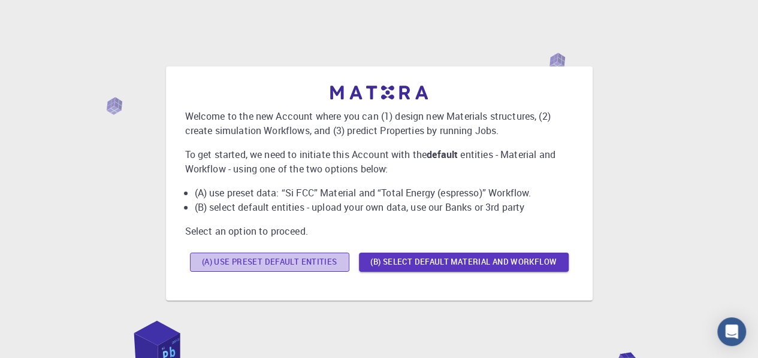
click at [325, 258] on button "(A) Use preset default entities" at bounding box center [269, 262] width 159 height 19
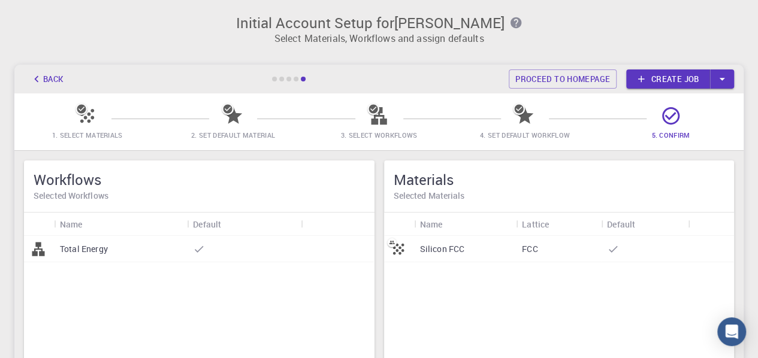
click at [84, 111] on icon at bounding box center [81, 109] width 9 height 9
